Goal: Task Accomplishment & Management: Complete application form

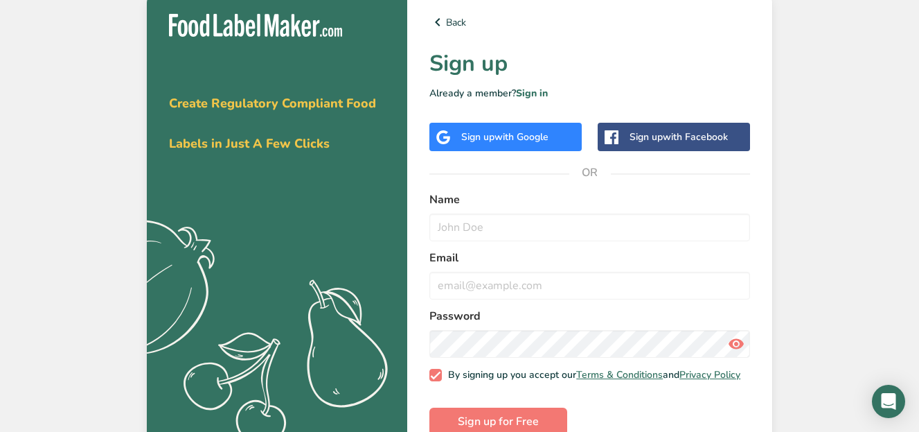
click at [501, 138] on span "with Google" at bounding box center [522, 136] width 54 height 13
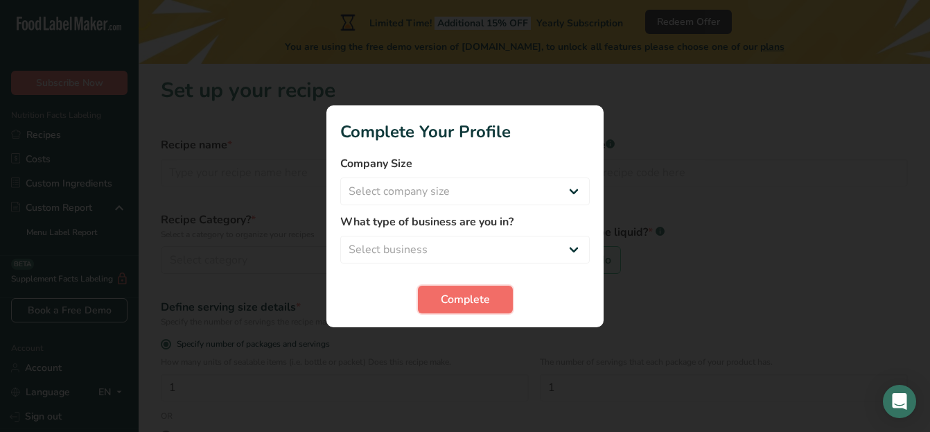
click at [438, 289] on button "Complete" at bounding box center [465, 299] width 95 height 28
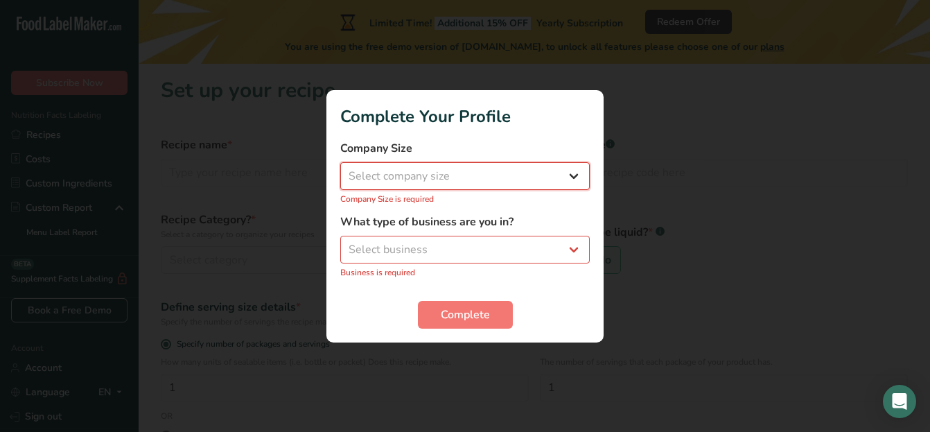
click at [418, 170] on select "Select company size Fewer than 10 Employees 10 to 50 Employees 51 to 500 Employ…" at bounding box center [464, 176] width 249 height 28
select select "1"
click at [340, 169] on select "Select company size Fewer than 10 Employees 10 to 50 Employees 51 to 500 Employ…" at bounding box center [464, 176] width 249 height 28
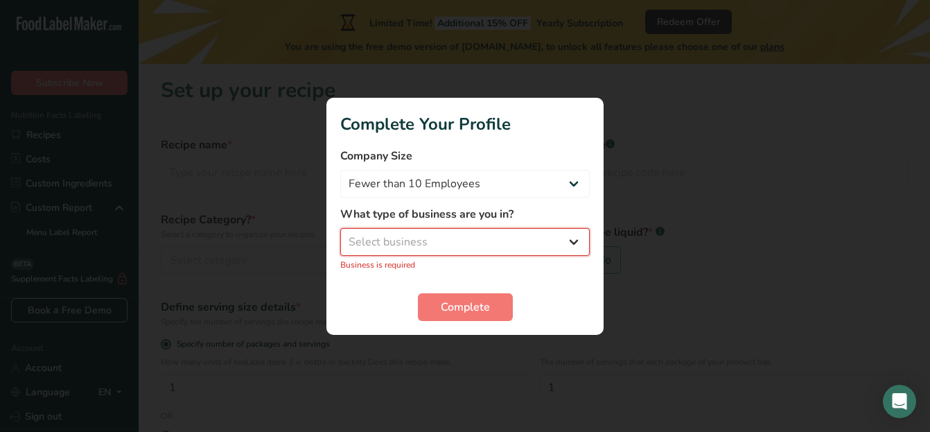
click at [434, 243] on select "Select business Packaged Food Manufacturer Restaurant & Cafe Bakery Meal Plans …" at bounding box center [464, 242] width 249 height 28
select select "8"
click at [340, 235] on select "Select business Packaged Food Manufacturer Restaurant & Cafe Bakery Meal Plans …" at bounding box center [464, 242] width 249 height 28
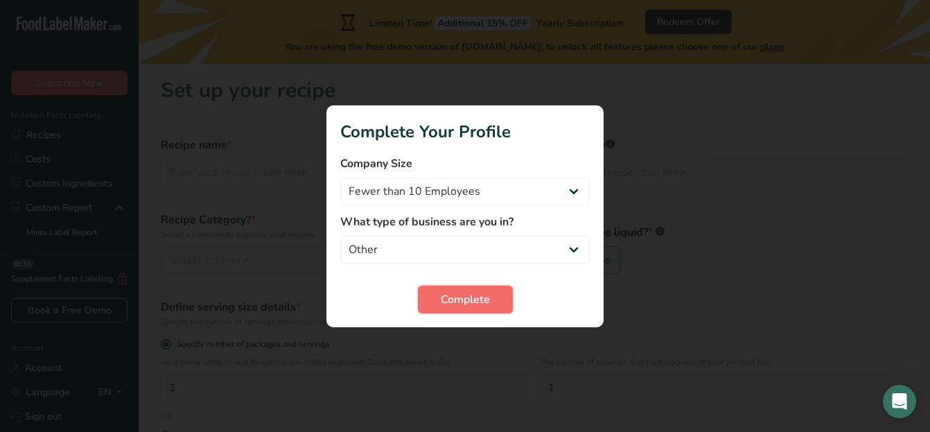
click at [446, 301] on span "Complete" at bounding box center [465, 299] width 49 height 17
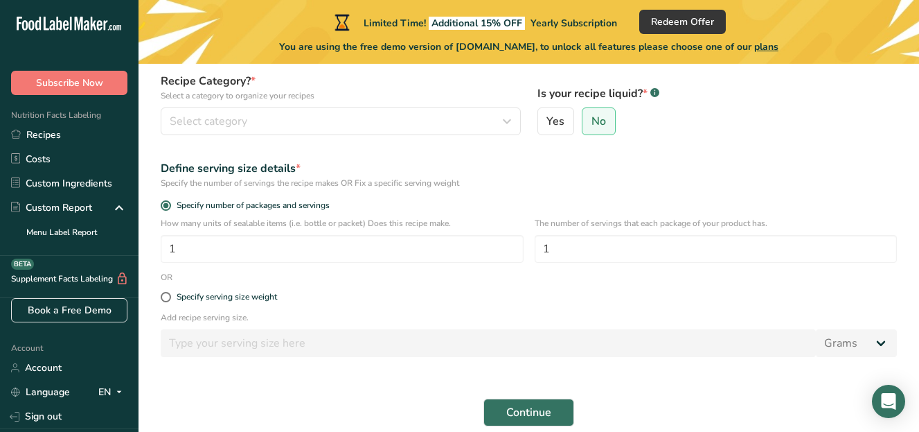
scroll to position [199, 0]
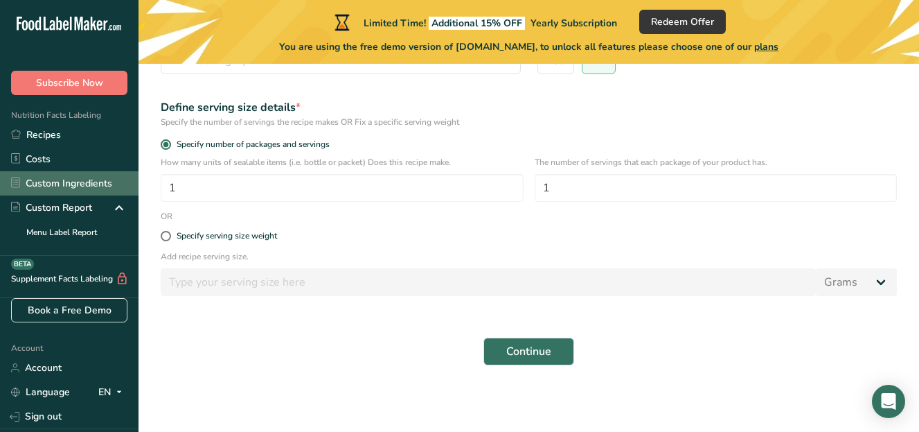
click at [71, 182] on link "Custom Ingredients" at bounding box center [69, 183] width 139 height 24
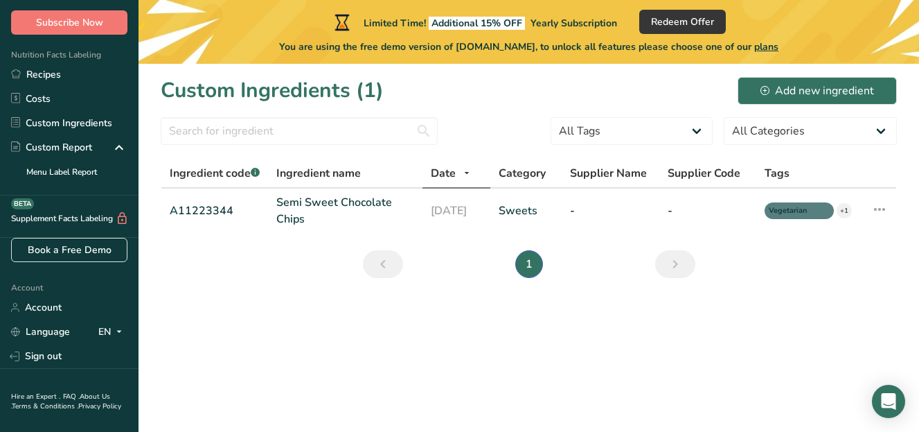
scroll to position [29, 0]
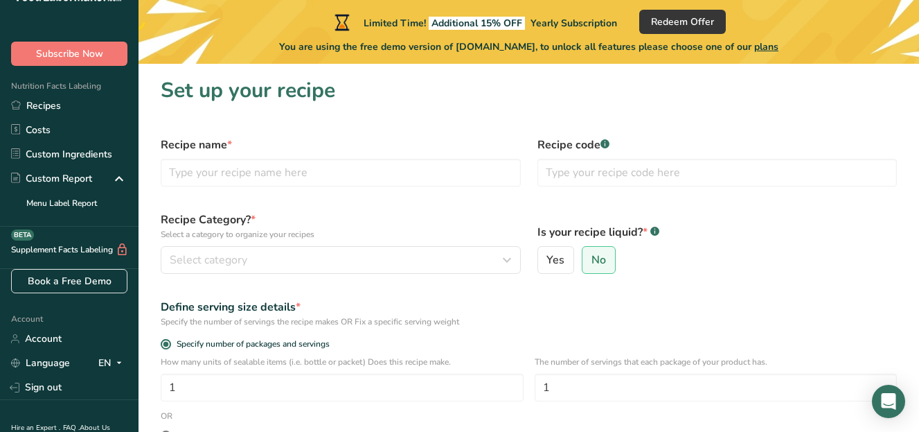
scroll to position [199, 0]
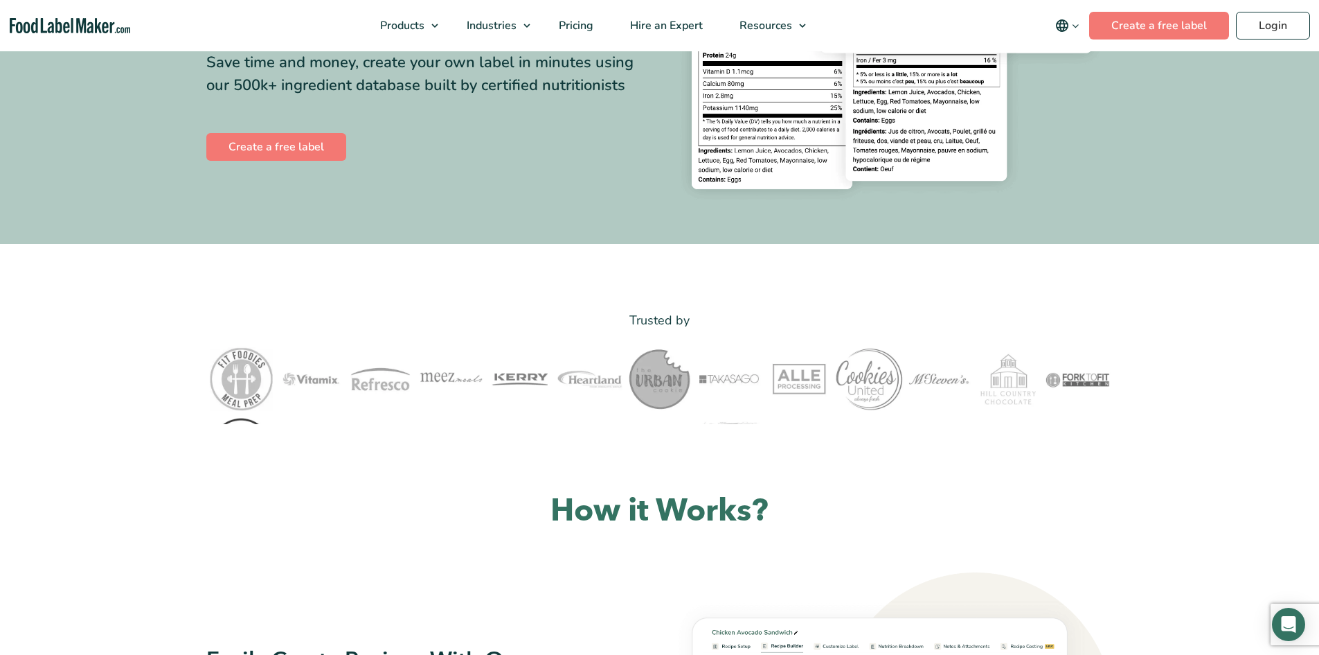
scroll to position [346, 0]
